Goal: Task Accomplishment & Management: Manage account settings

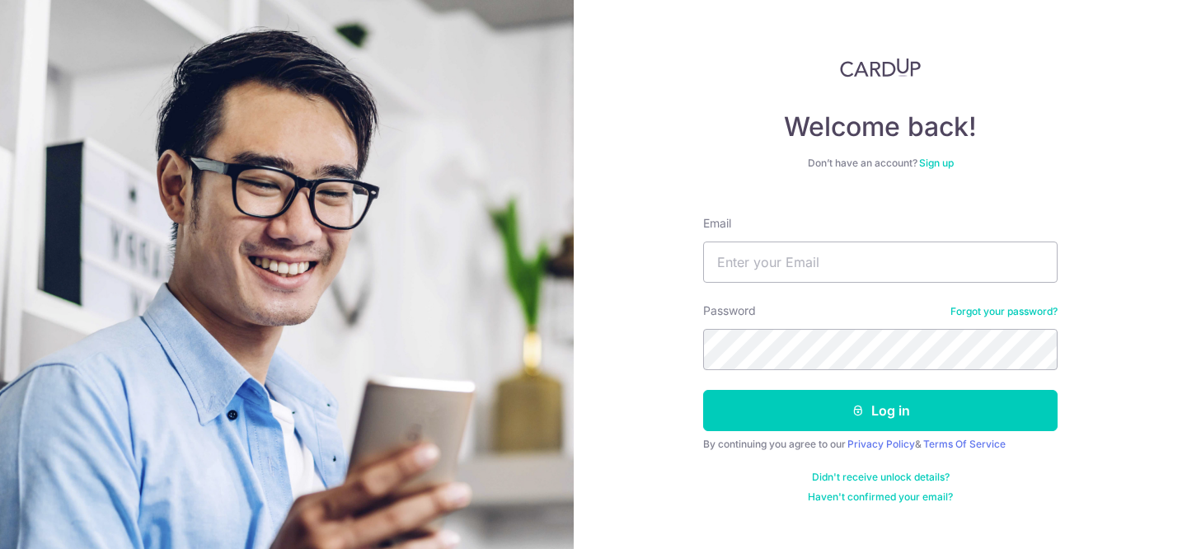
click at [795, 235] on div "Email" at bounding box center [880, 249] width 354 height 68
click at [786, 261] on input "Email" at bounding box center [880, 262] width 354 height 41
type input "[EMAIL_ADDRESS][DOMAIN_NAME]"
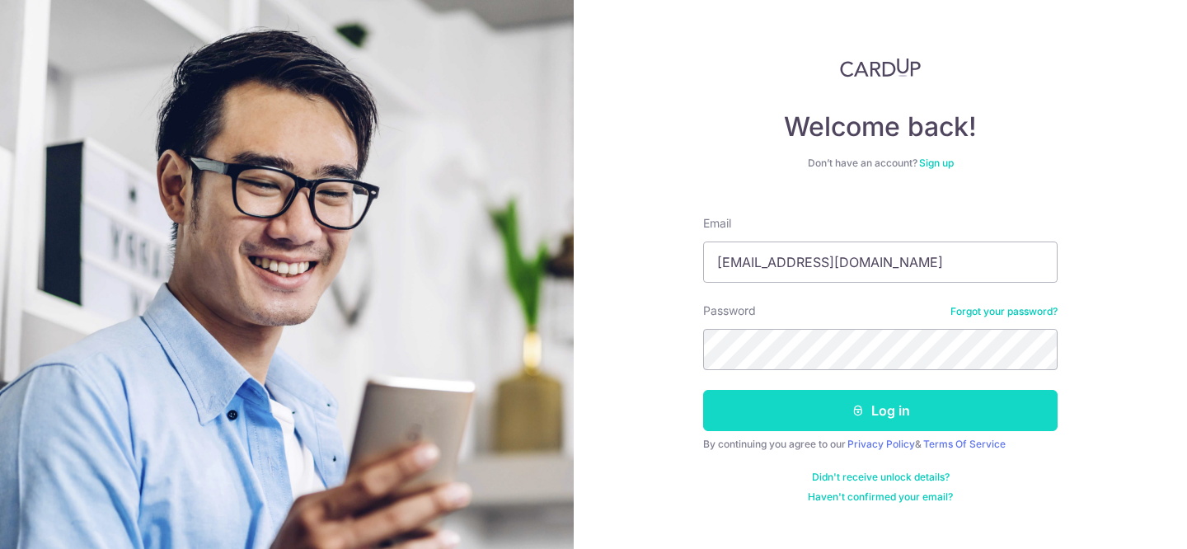
click at [829, 411] on button "Log in" at bounding box center [880, 410] width 354 height 41
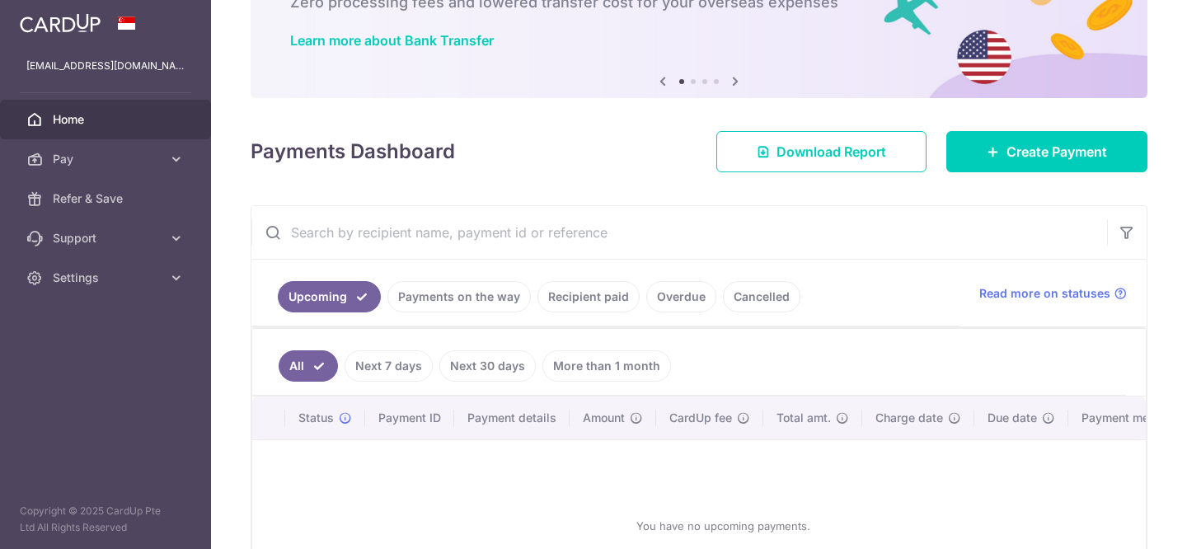
scroll to position [256, 0]
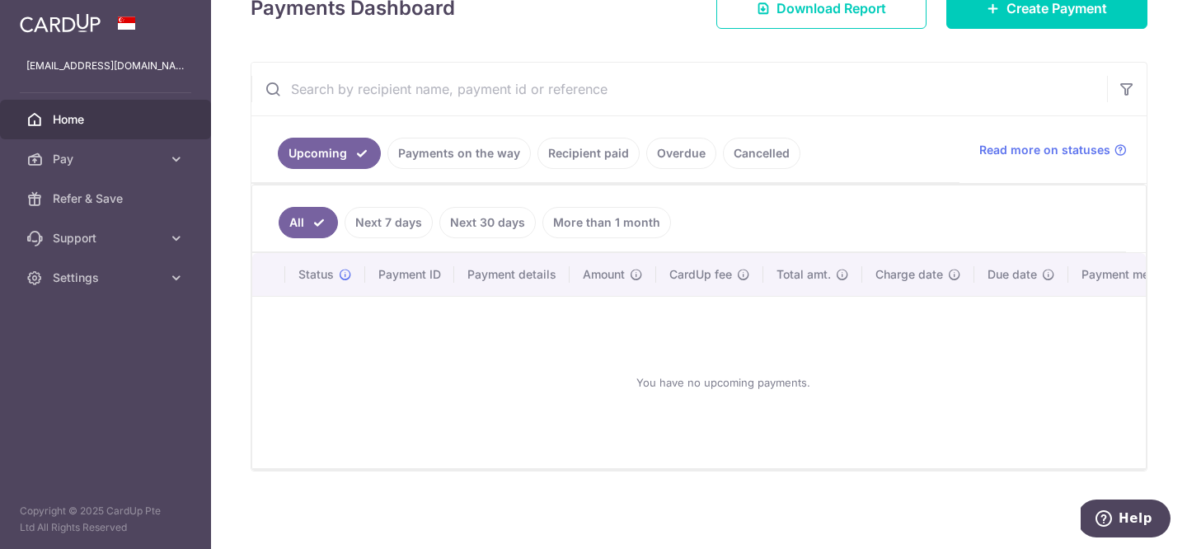
click at [579, 157] on link "Recipient paid" at bounding box center [588, 153] width 102 height 31
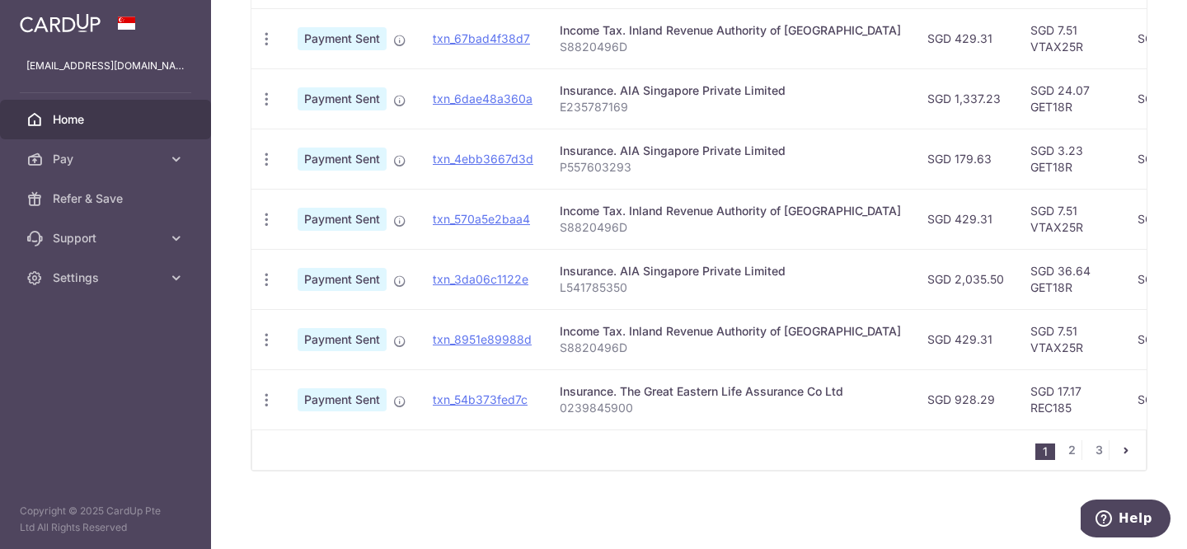
scroll to position [0, 0]
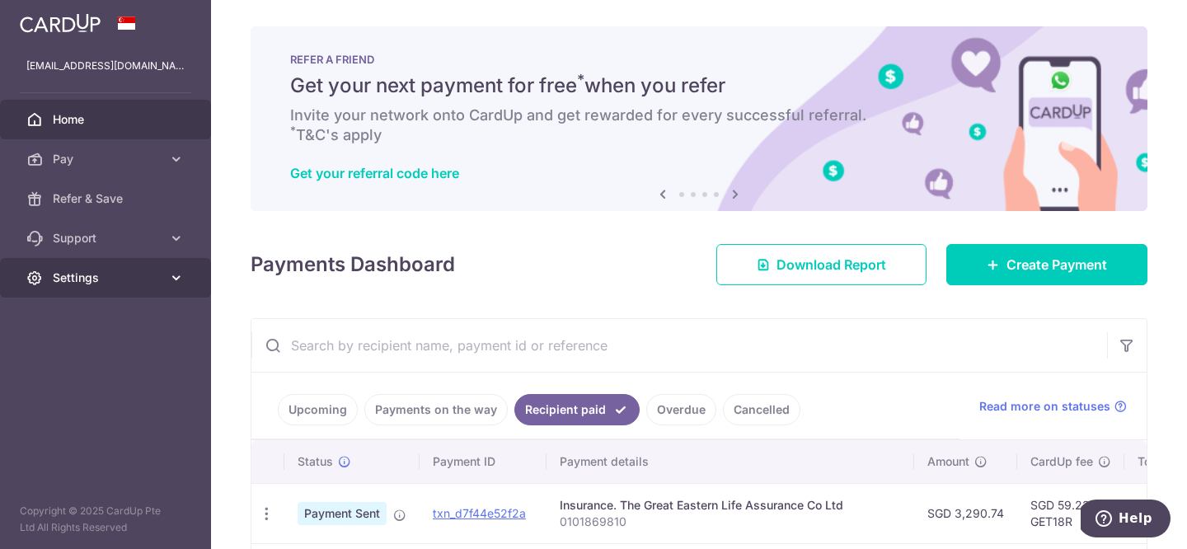
click at [120, 282] on span "Settings" at bounding box center [107, 278] width 109 height 16
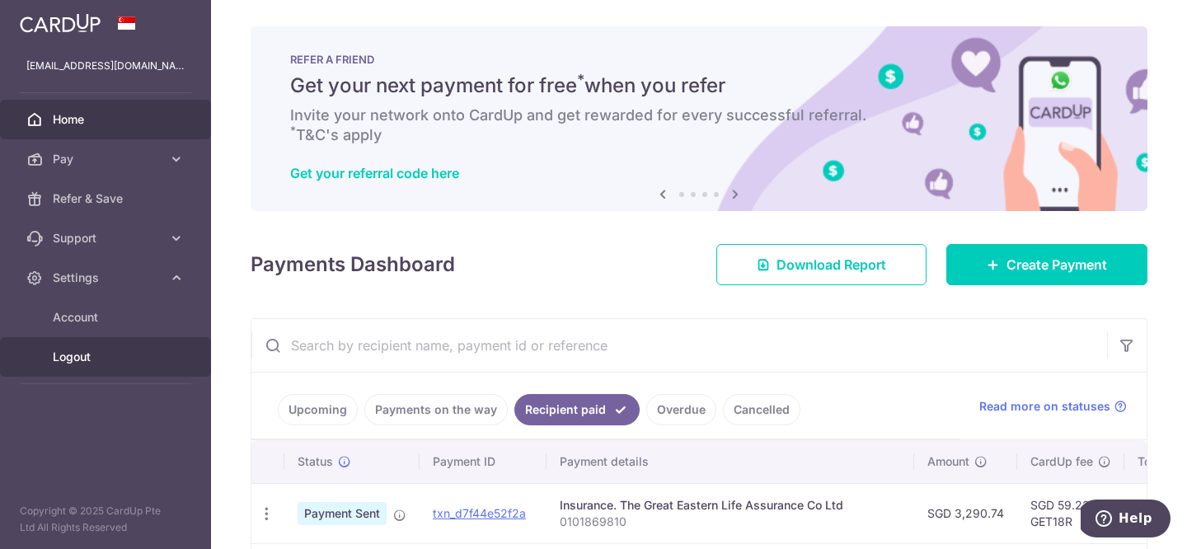
click at [100, 364] on span "Logout" at bounding box center [107, 357] width 109 height 16
